Goal: Obtain resource: Download file/media

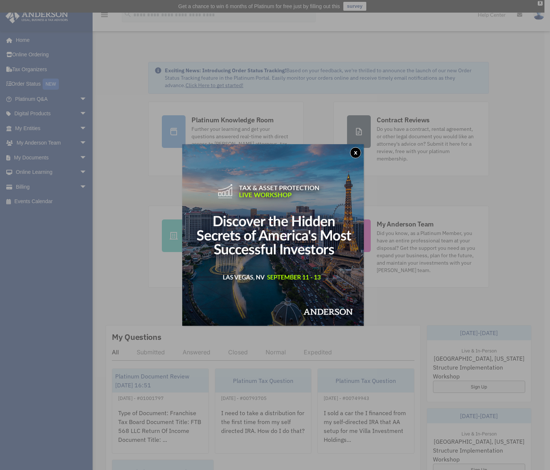
click at [356, 152] on button "x" at bounding box center [355, 152] width 11 height 11
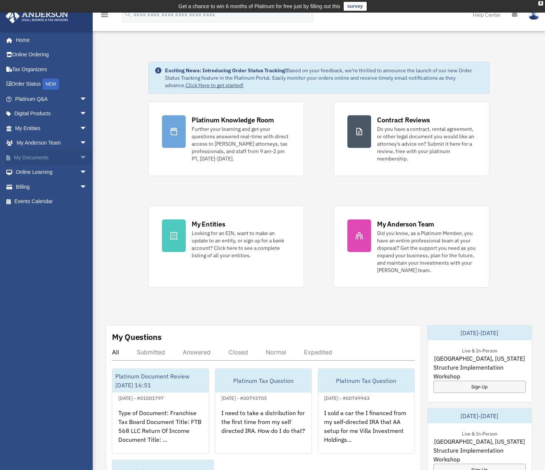
click at [80, 156] on span "arrow_drop_down" at bounding box center [87, 157] width 15 height 15
click at [33, 173] on link "Box" at bounding box center [54, 172] width 88 height 15
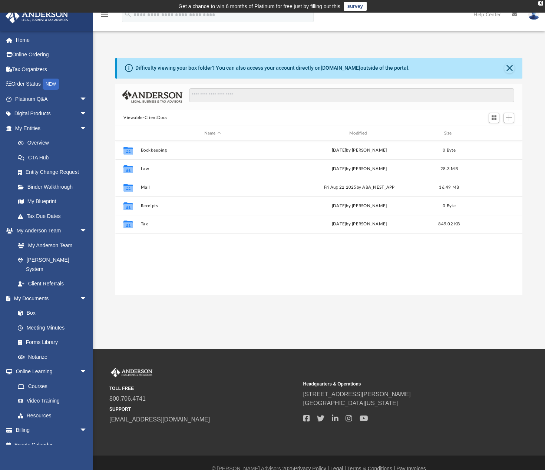
scroll to position [163, 401]
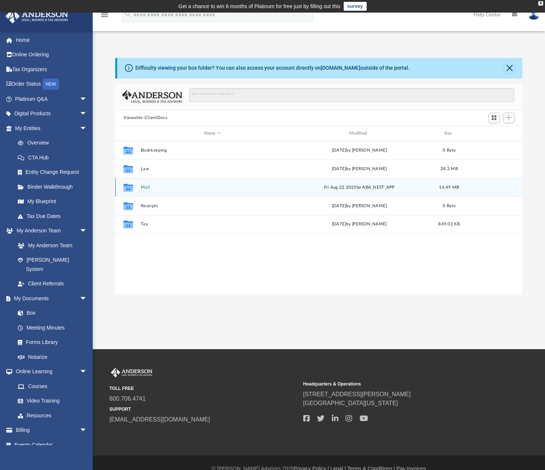
click at [128, 189] on icon "grid" at bounding box center [128, 189] width 10 height 6
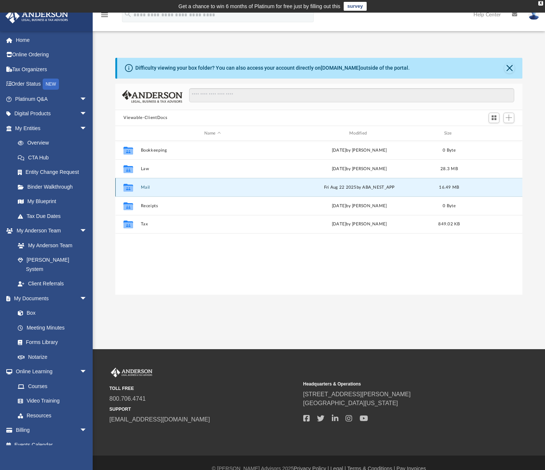
click at [129, 188] on icon "grid" at bounding box center [128, 188] width 10 height 8
click at [200, 188] on button "Mail" at bounding box center [212, 187] width 143 height 5
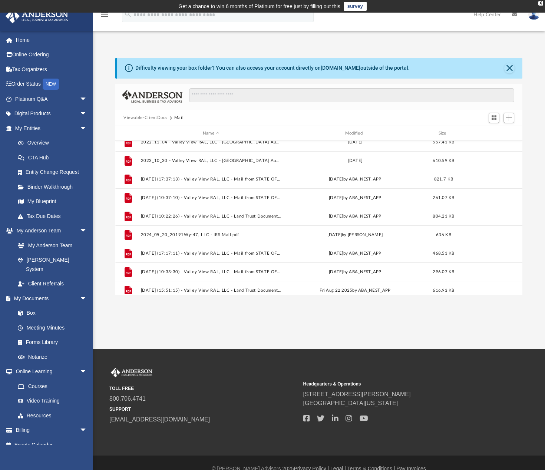
scroll to position [384, 0]
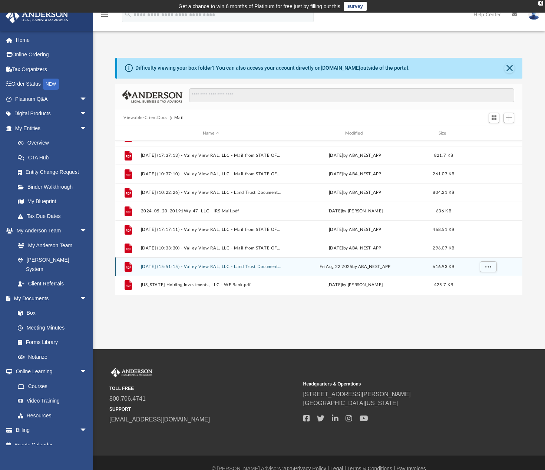
click at [192, 266] on button "2025.08.22 (15:51:15) - Valley View RAL, LLC - Land Trust Documents from Austin…" at bounding box center [211, 266] width 141 height 5
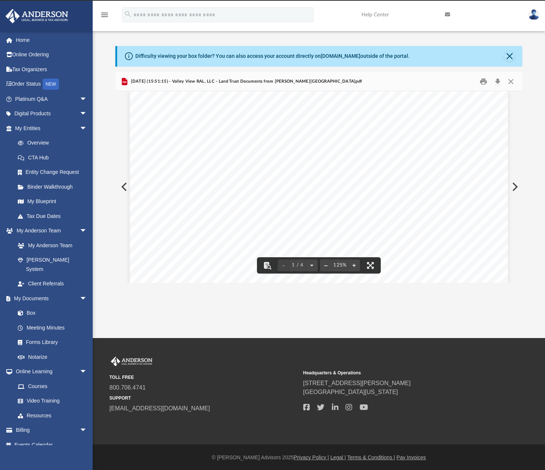
scroll to position [0, 0]
click at [482, 82] on button "Print" at bounding box center [483, 81] width 15 height 11
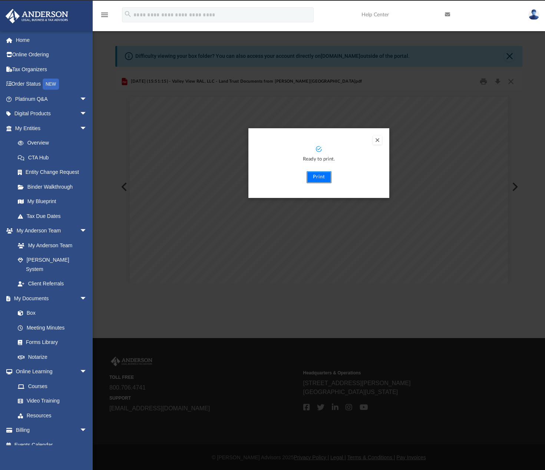
click at [320, 179] on button "Print" at bounding box center [318, 177] width 25 height 12
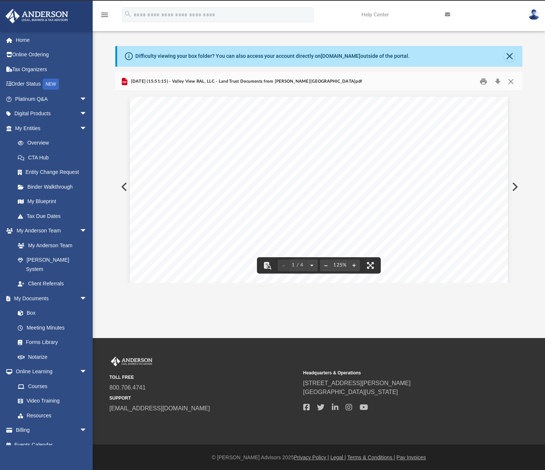
drag, startPoint x: 399, startPoint y: 170, endPoint x: 402, endPoint y: 165, distance: 6.1
click at [509, 54] on button "Close" at bounding box center [509, 56] width 10 height 10
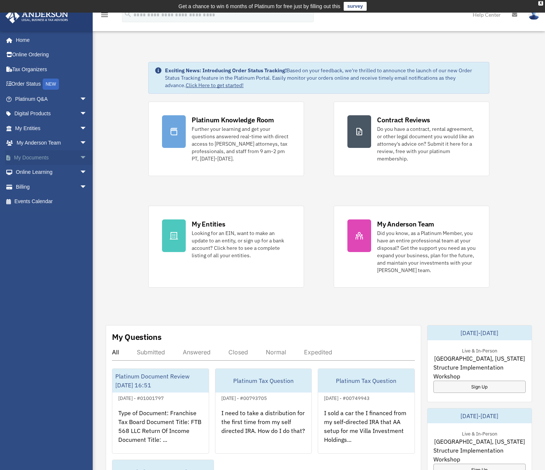
click at [35, 155] on link "My Documents arrow_drop_down" at bounding box center [51, 157] width 93 height 15
click at [80, 159] on span "arrow_drop_down" at bounding box center [87, 157] width 15 height 15
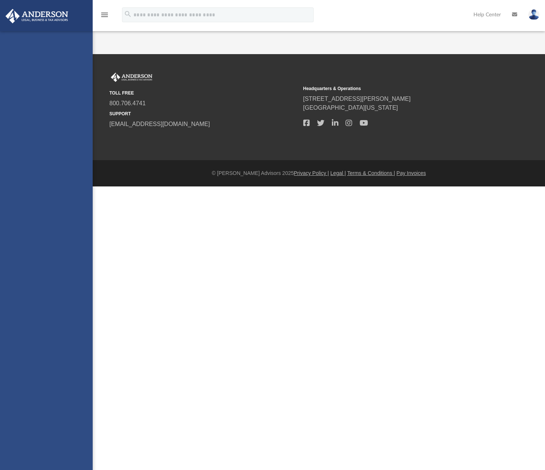
drag, startPoint x: 0, startPoint y: 0, endPoint x: 31, endPoint y: 172, distance: 175.1
click at [31, 172] on div "rbaker6259@gmail.com Sign Out rbaker6259@gmail.com Home Online Ordering Tax Org…" at bounding box center [46, 266] width 93 height 470
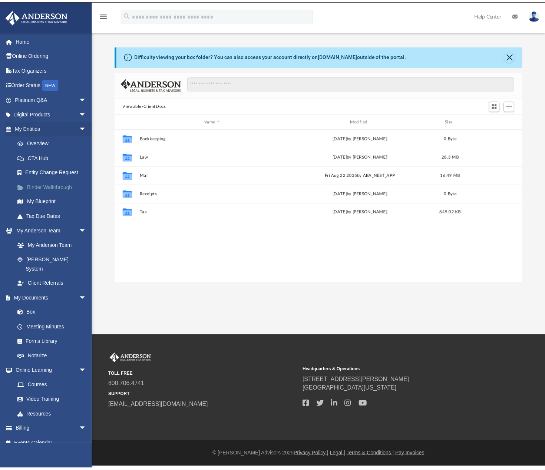
scroll to position [163, 401]
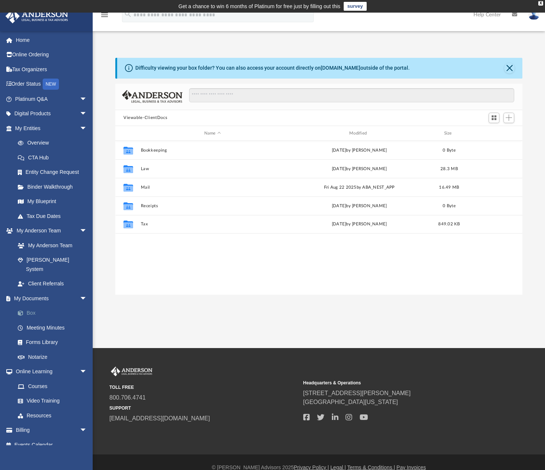
click at [35, 306] on link "Box" at bounding box center [54, 313] width 88 height 15
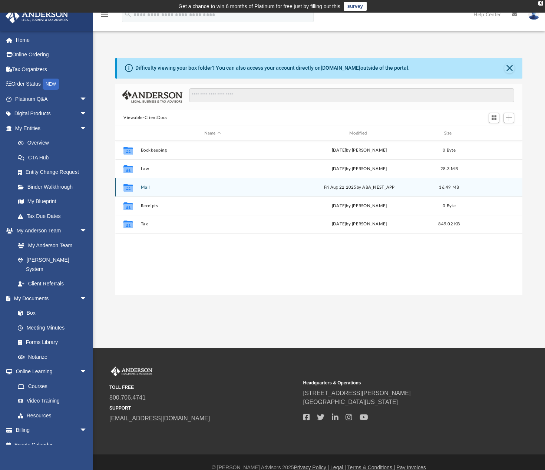
click at [138, 189] on div "Collaborated Folder Mail Fri Aug 22 2025 by ABA_NEST_APP 16.49 MB" at bounding box center [318, 187] width 407 height 19
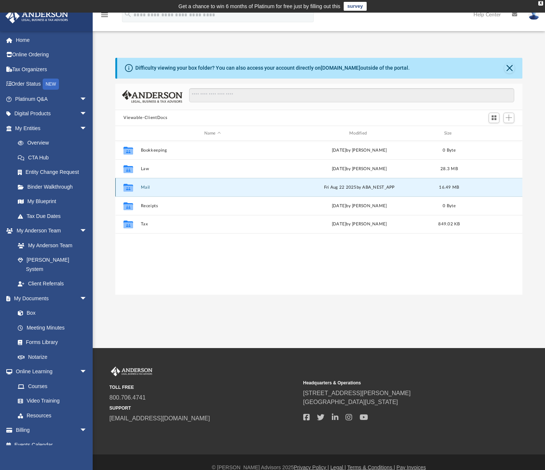
click at [375, 190] on div "Fri Aug 22 2025 by ABA_NEST_APP" at bounding box center [359, 187] width 143 height 7
click at [326, 187] on div "Fri Aug 22 2025 by ABA_NEST_APP" at bounding box center [359, 187] width 143 height 7
click at [246, 187] on button "Mail" at bounding box center [212, 187] width 143 height 5
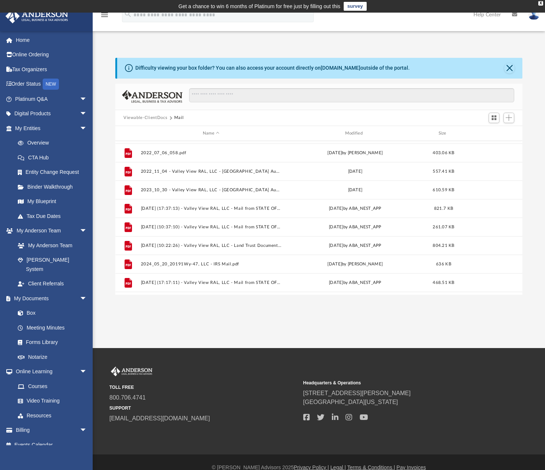
scroll to position [384, 0]
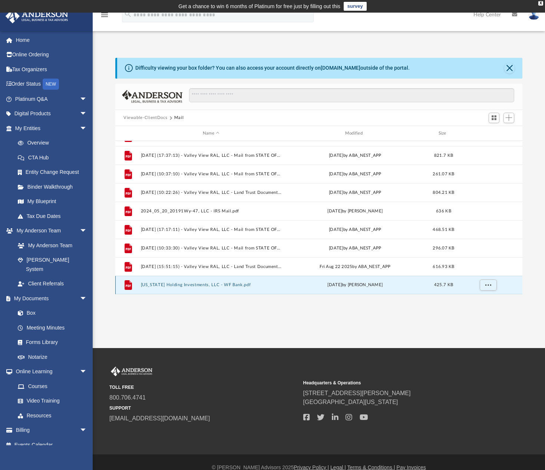
click at [233, 285] on button "[US_STATE] Holding Investments, LLC - WF Bank.pdf" at bounding box center [211, 285] width 141 height 5
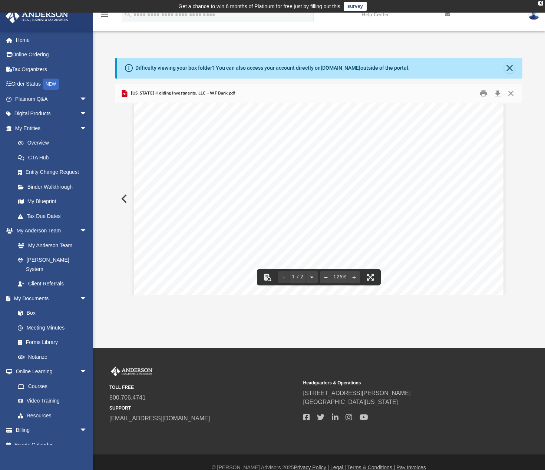
scroll to position [0, 0]
click at [507, 69] on button "Close" at bounding box center [509, 68] width 10 height 10
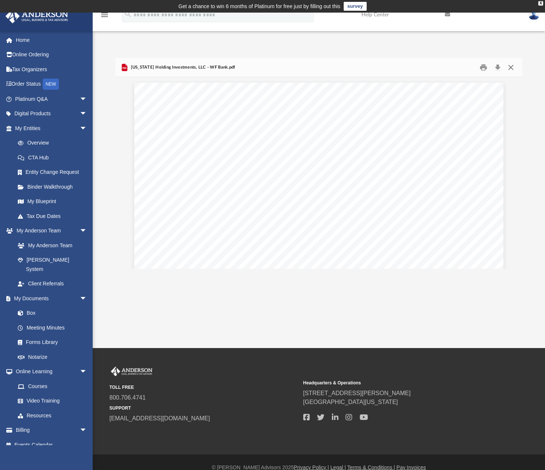
click at [509, 70] on button "Close" at bounding box center [510, 67] width 13 height 11
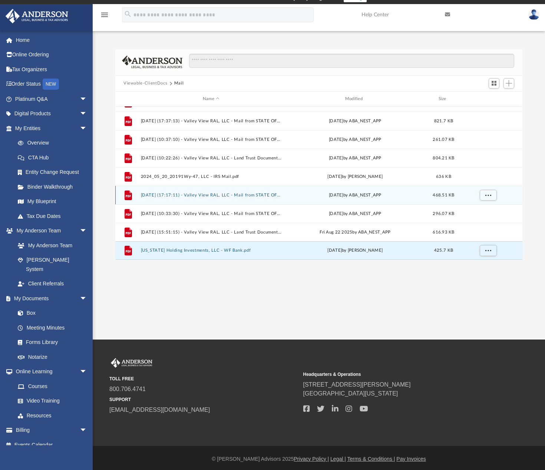
scroll to position [11, 0]
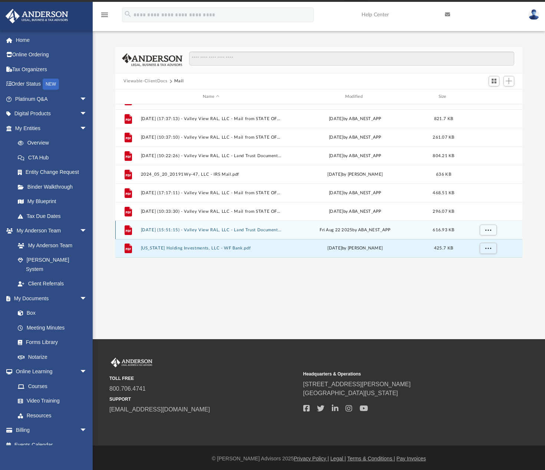
click at [220, 230] on button "[DATE] (15:51:15) - Valley View RAL, LLC - Land Trust Documents from [PERSON_NA…" at bounding box center [211, 229] width 141 height 5
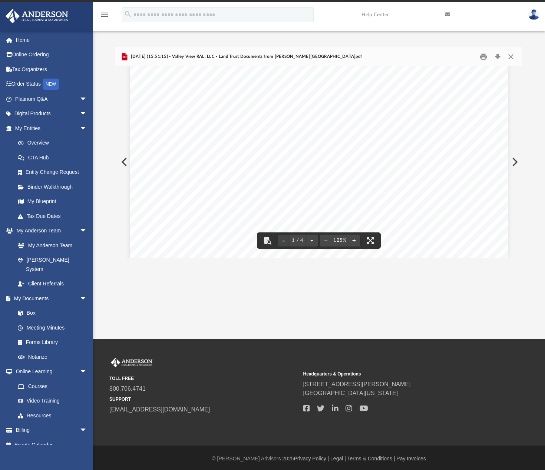
scroll to position [62, 0]
click at [511, 57] on button "Close" at bounding box center [510, 56] width 13 height 11
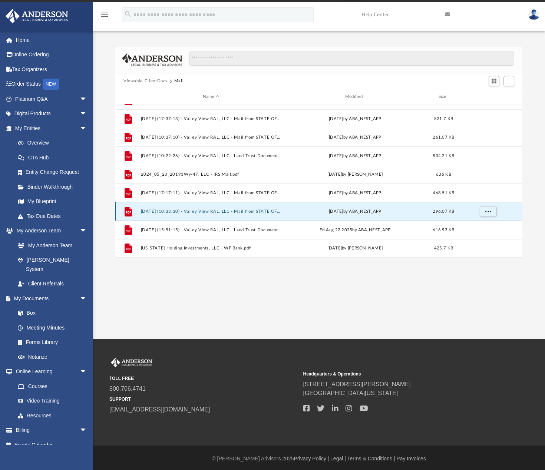
click at [253, 211] on button "[DATE] (10:33:30) - Valley View RAL, LLC - Mail from STATE OF [US_STATE] FRANCH…" at bounding box center [211, 211] width 141 height 5
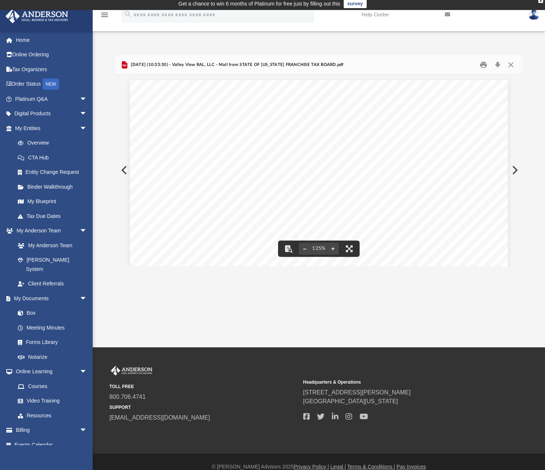
scroll to position [0, 0]
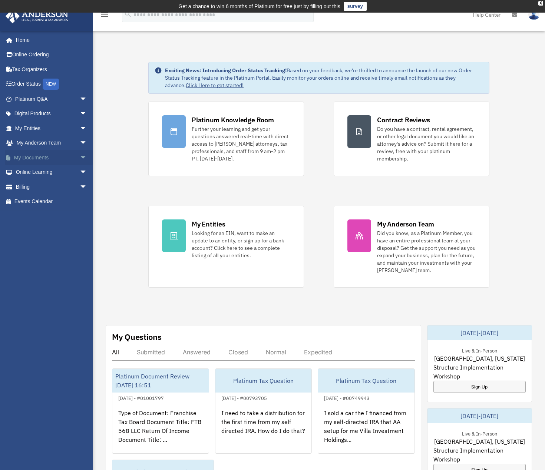
click at [26, 158] on link "My Documents arrow_drop_down" at bounding box center [51, 157] width 93 height 15
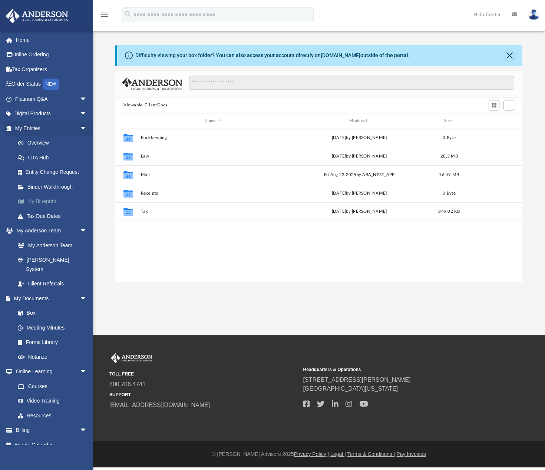
scroll to position [163, 401]
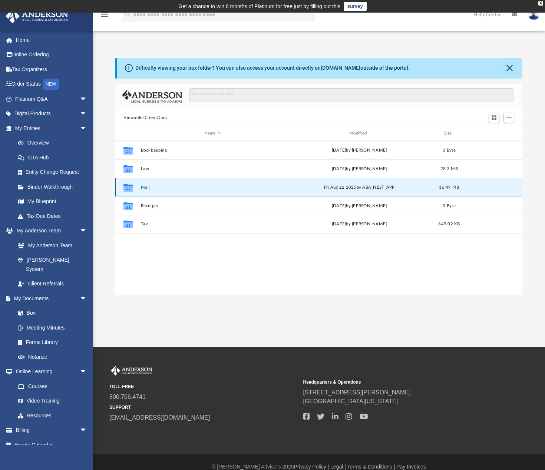
click at [148, 186] on button "Mail" at bounding box center [212, 187] width 143 height 5
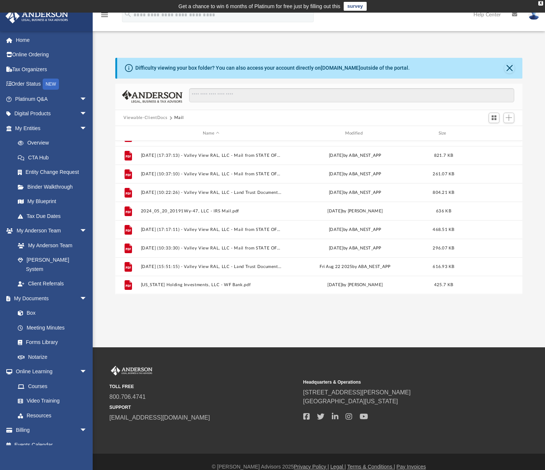
scroll to position [10, 0]
